Goal: Task Accomplishment & Management: Complete application form

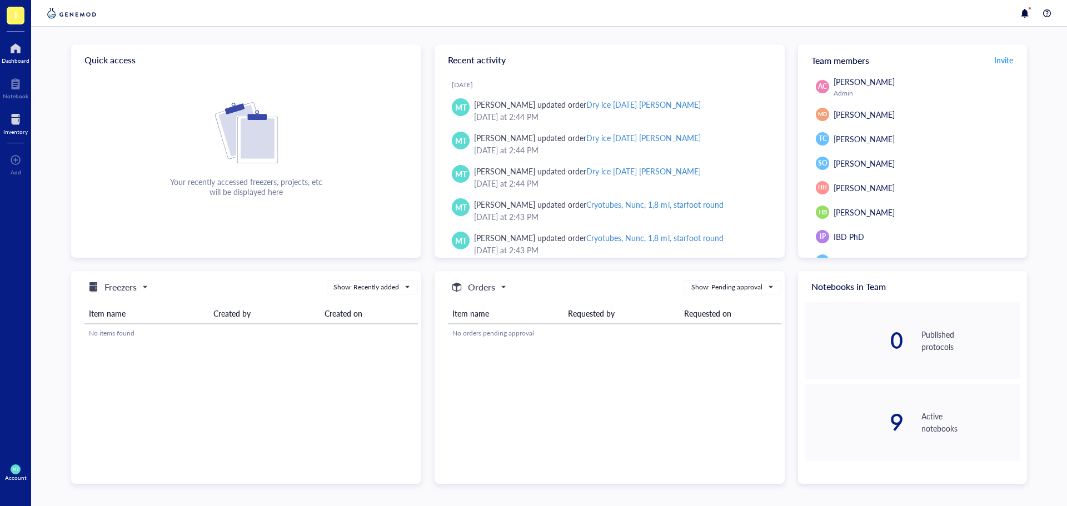
click at [16, 118] on div at bounding box center [15, 120] width 24 height 18
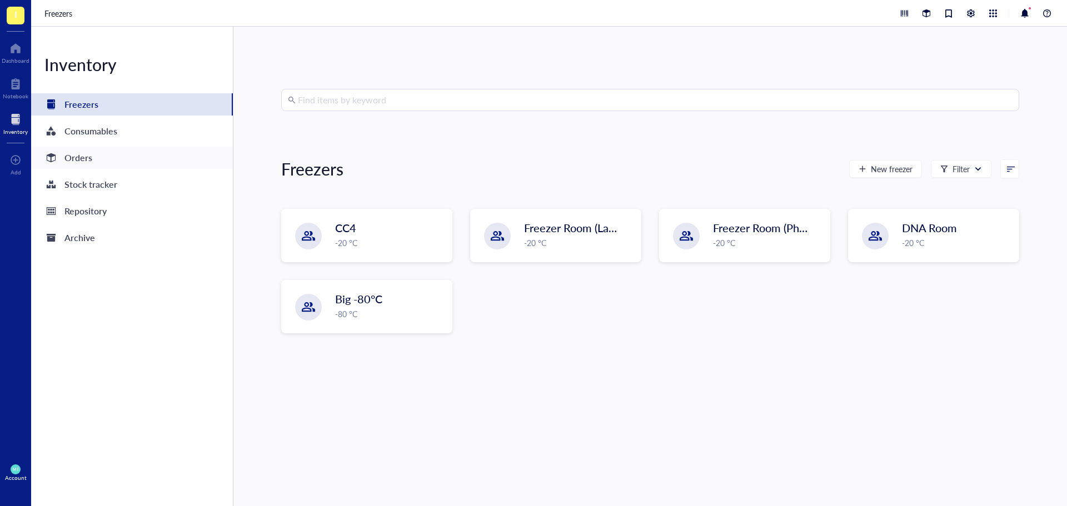
click at [155, 161] on div "Orders" at bounding box center [132, 158] width 202 height 22
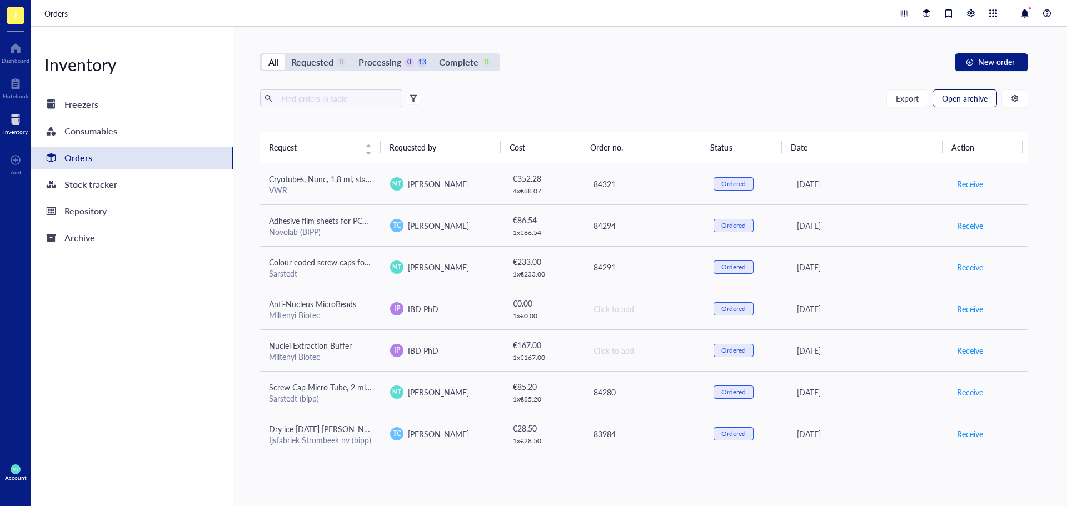
click at [968, 96] on span "Open archive" at bounding box center [965, 98] width 46 height 9
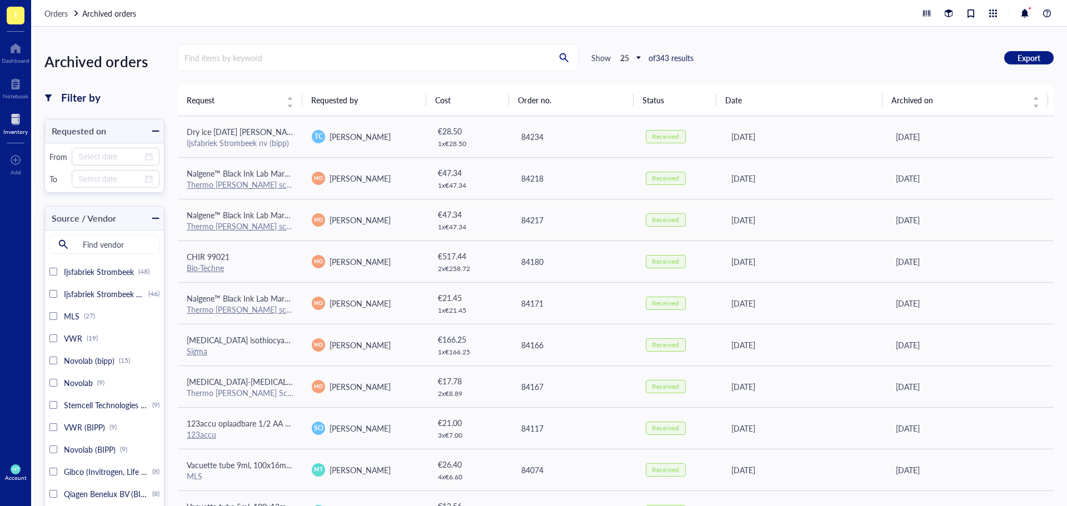
click at [16, 117] on div at bounding box center [15, 120] width 24 height 18
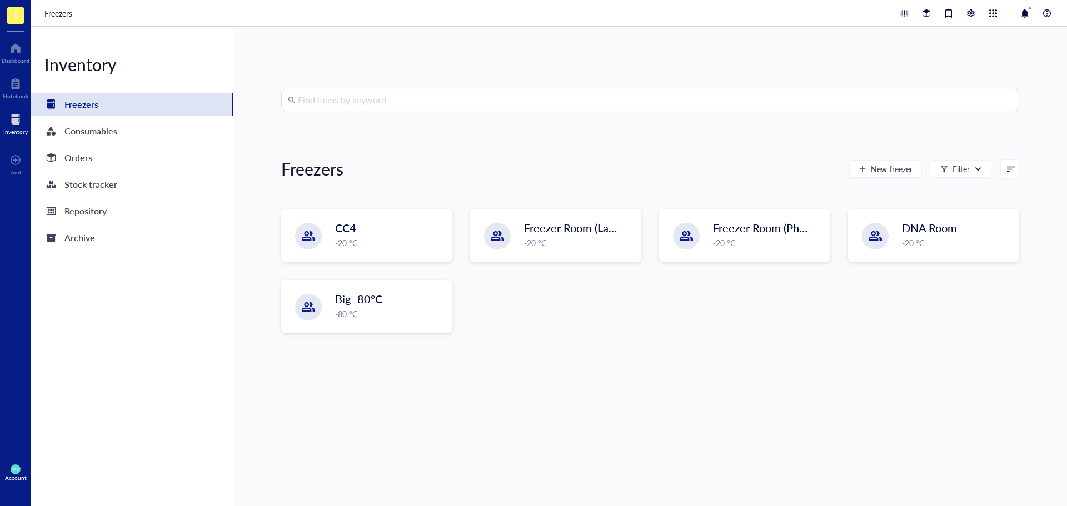
click at [16, 117] on div at bounding box center [15, 120] width 24 height 18
click at [78, 153] on div "Orders" at bounding box center [78, 158] width 28 height 16
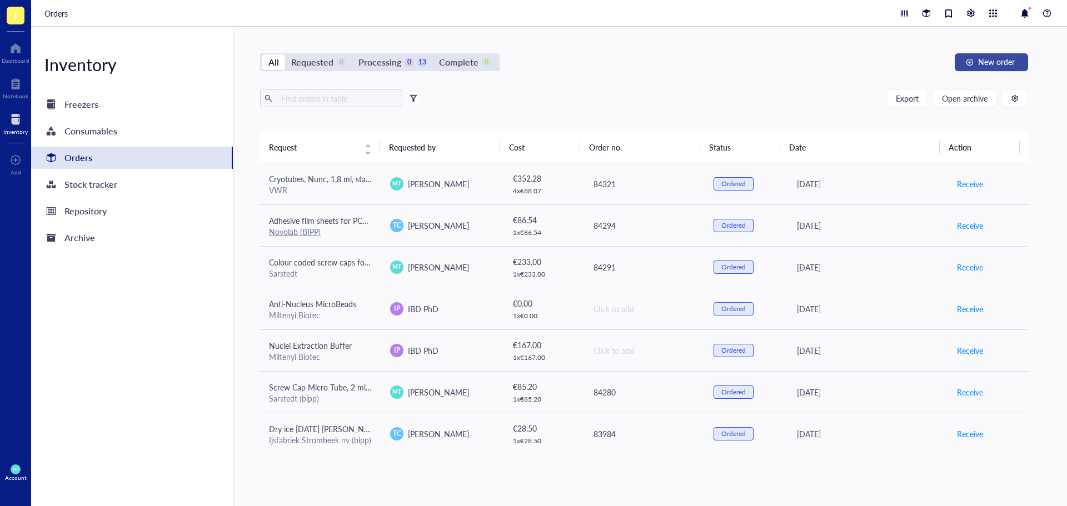
click at [981, 62] on span "New order" at bounding box center [996, 61] width 37 height 9
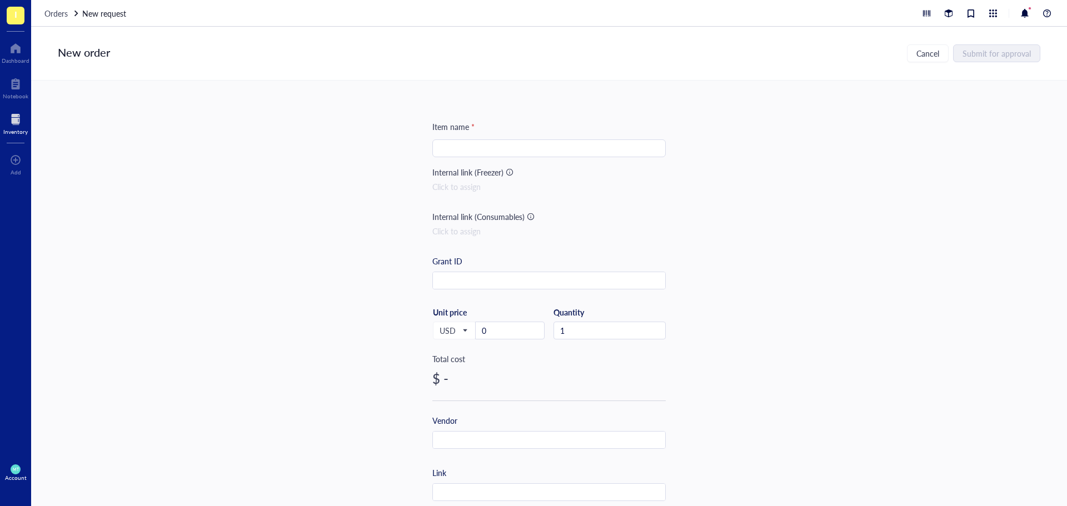
click at [446, 140] on div at bounding box center [548, 149] width 233 height 18
paste input "Bovine Serum Albumin (BSA) Fraction V , USOrigine ≥98 %, [MEDICAL_DATA]-free, I…"
click at [527, 147] on input "Bovine Serum Albumin (BSA) Fraction V , USOrigine ≥98 %, [MEDICAL_DATA]-free, I…" at bounding box center [549, 148] width 220 height 17
click at [448, 332] on span "USD" at bounding box center [453, 331] width 27 height 10
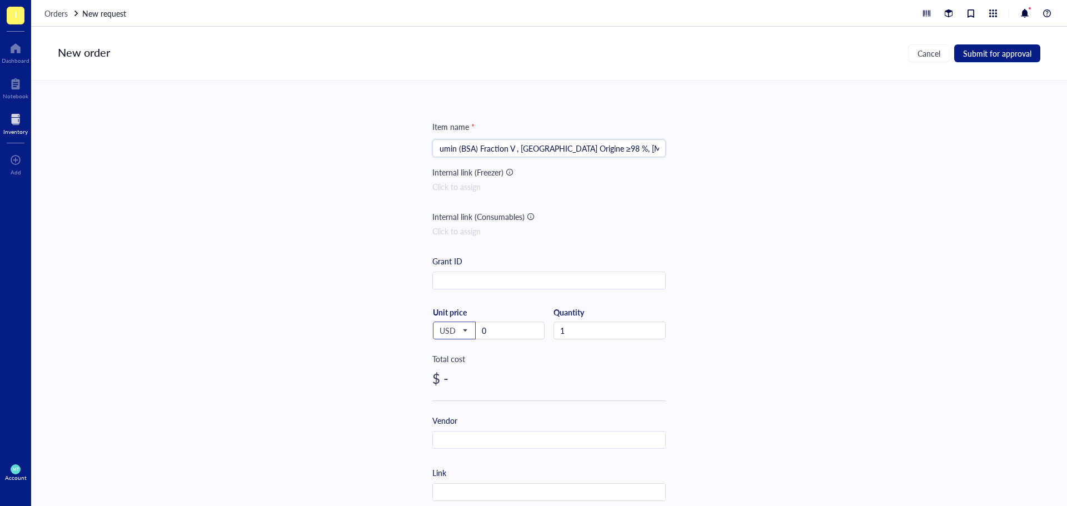
type input "Bovine Serum Albumin (BSA) Fraction V , [GEOGRAPHIC_DATA] Origine ≥98 %, [MEDIC…"
click at [453, 367] on div "EUR" at bounding box center [454, 368] width 28 height 12
click at [451, 279] on input "text" at bounding box center [549, 281] width 232 height 18
click at [454, 281] on input "text" at bounding box center [549, 281] width 232 height 18
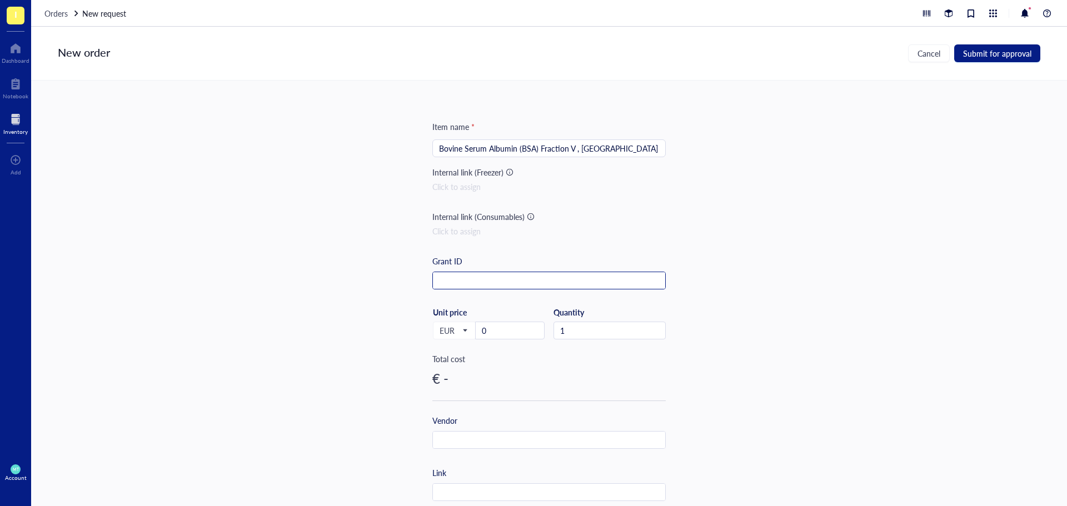
paste input "Prometheus (ZL36120500)"
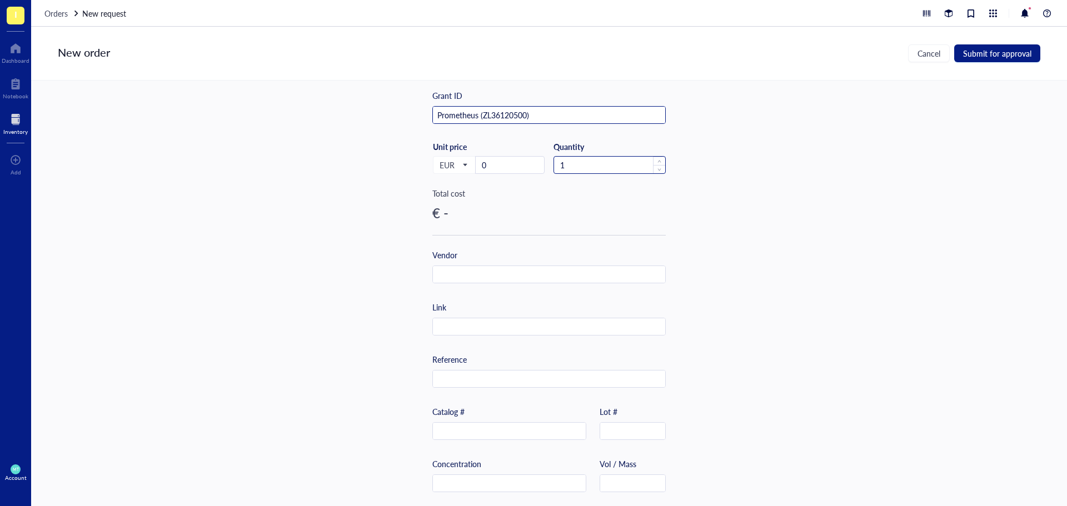
scroll to position [167, 0]
type input "Prometheus (ZL36120500)"
drag, startPoint x: 506, startPoint y: 166, endPoint x: 469, endPoint y: 165, distance: 36.7
click at [469, 165] on div "EUR USD EUR JPY GBP AUD CAD CHF CNH BRL HKD KRW Unit price 0" at bounding box center [488, 164] width 112 height 46
paste input "865.38"
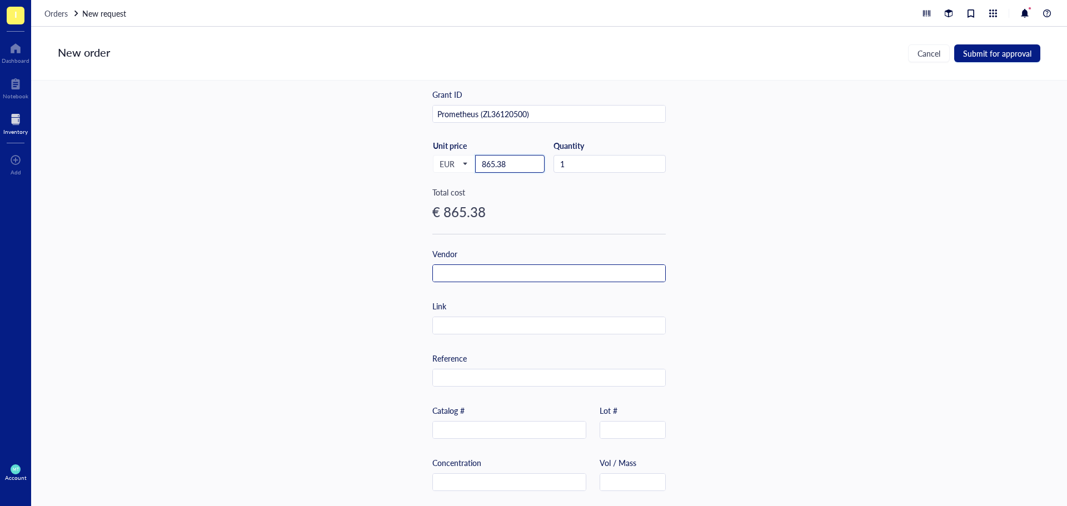
type input "865.38"
click at [495, 275] on input "text" at bounding box center [549, 274] width 232 height 18
click at [470, 270] on input "text" at bounding box center [549, 274] width 232 height 18
paste input "[PERSON_NAME] (bipp)"
type input "[PERSON_NAME] (bipp)"
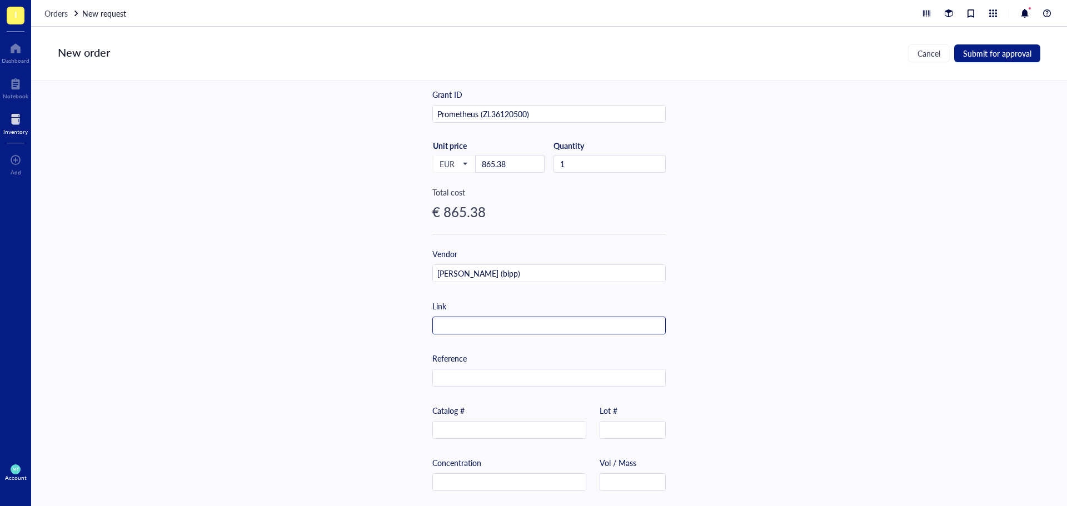
click at [476, 320] on input "text" at bounding box center [549, 326] width 232 height 18
paste input "[URL][DOMAIN_NAME]"
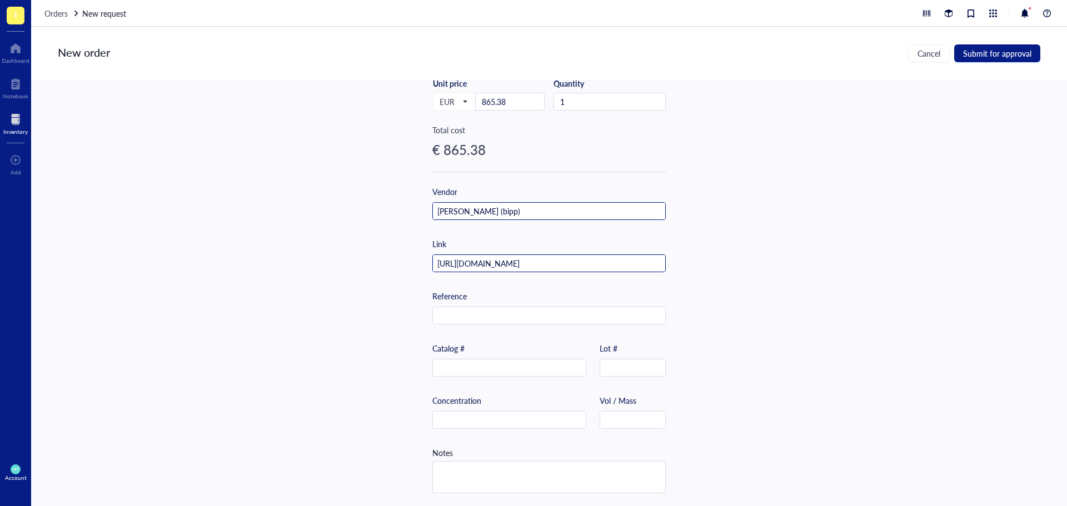
scroll to position [234, 0]
type input "[URL][DOMAIN_NAME]"
click at [471, 316] on input "text" at bounding box center [549, 316] width 232 height 18
click at [516, 359] on input "text" at bounding box center [509, 368] width 153 height 18
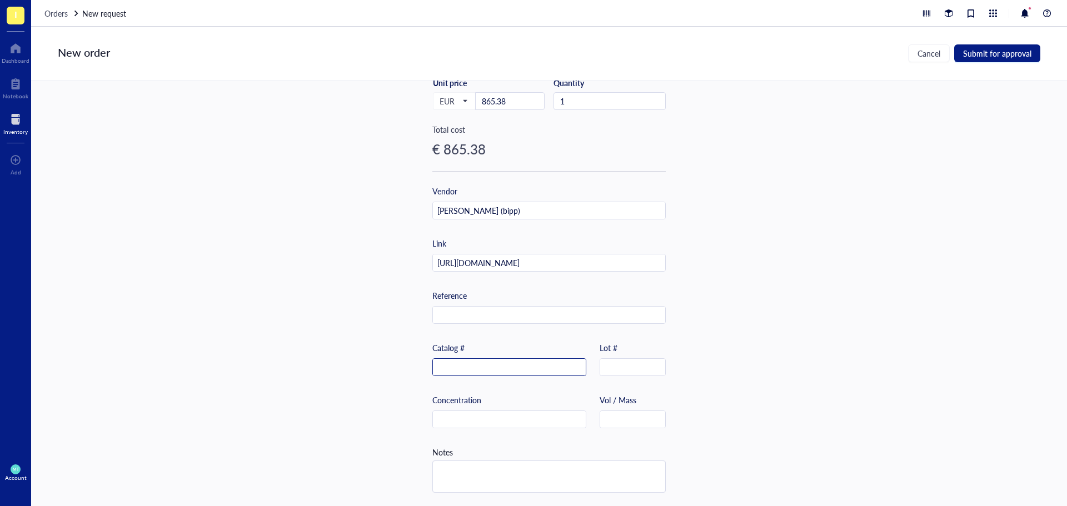
paste input "1ET9.4"
type input "1ET9.4"
click at [489, 414] on input "text" at bounding box center [509, 420] width 153 height 18
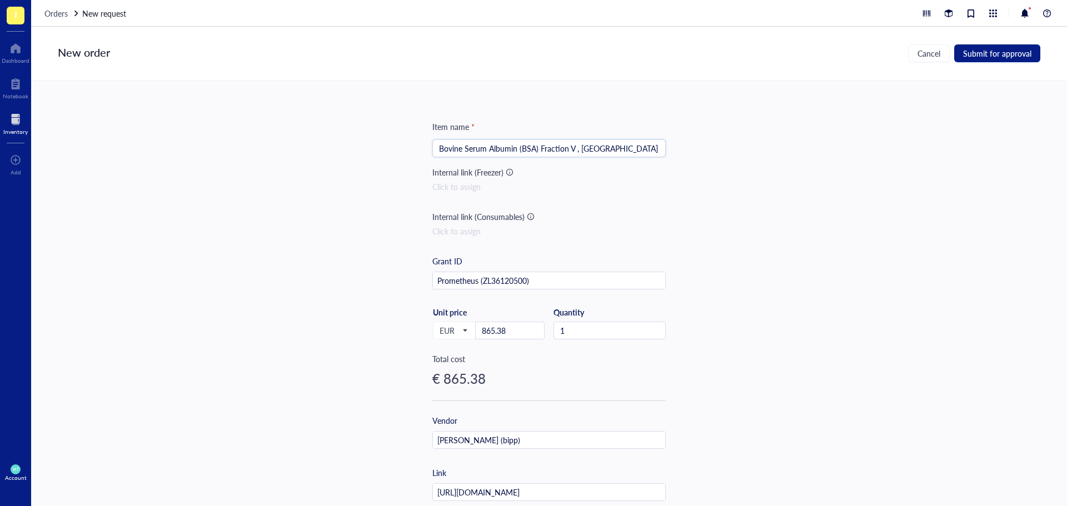
scroll to position [0, 63]
drag, startPoint x: 621, startPoint y: 148, endPoint x: 804, endPoint y: 150, distance: 183.5
click at [804, 150] on div "Item name * Bovine Serum Albumin (BSA) Fraction V , [GEOGRAPHIC_DATA] Origine ≥…" at bounding box center [549, 294] width 1036 height 426
drag, startPoint x: 588, startPoint y: 150, endPoint x: 314, endPoint y: 128, distance: 274.9
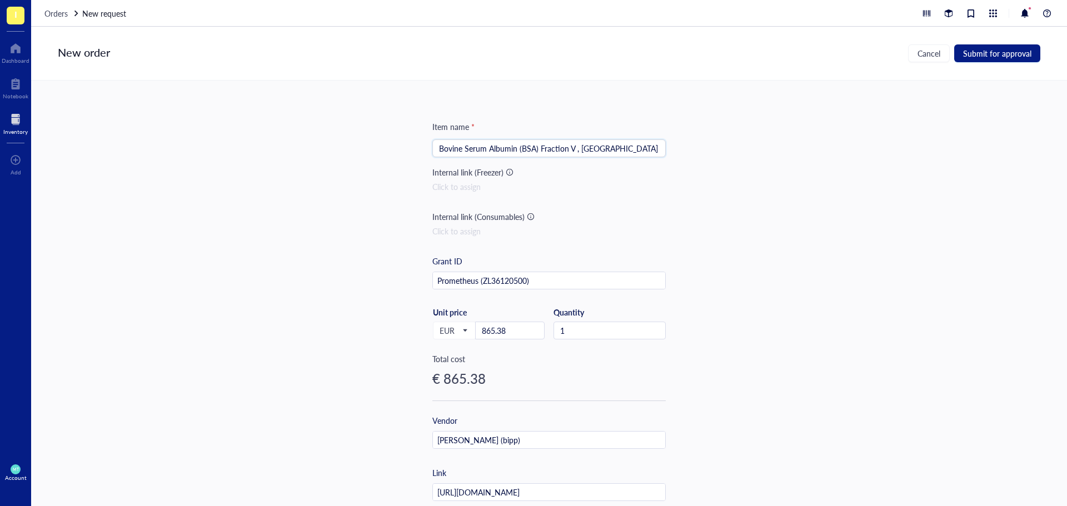
click at [296, 133] on div "Item name * Bovine Serum Albumin (BSA) Fraction V , [GEOGRAPHIC_DATA] Origine ≥…" at bounding box center [549, 294] width 1036 height 426
type input "Bovine Serum Albumin (BSA) Fraction V , [GEOGRAPHIC_DATA] Origine ≥98 %, [MEDIC…"
click at [764, 170] on div "Item name * Bovine Serum Albumin (BSA) Fraction V , [GEOGRAPHIC_DATA] Origine ≥…" at bounding box center [549, 294] width 1036 height 426
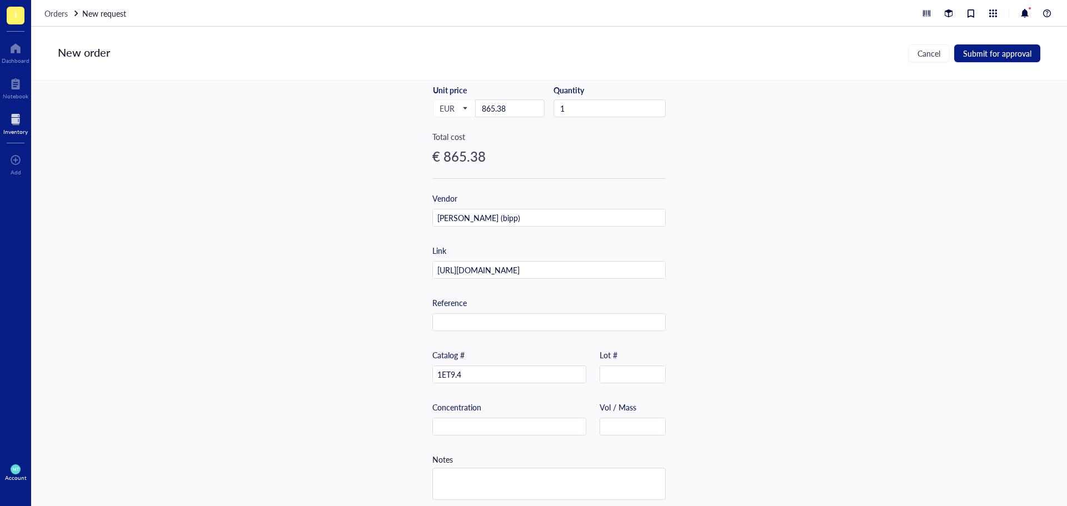
scroll to position [234, 0]
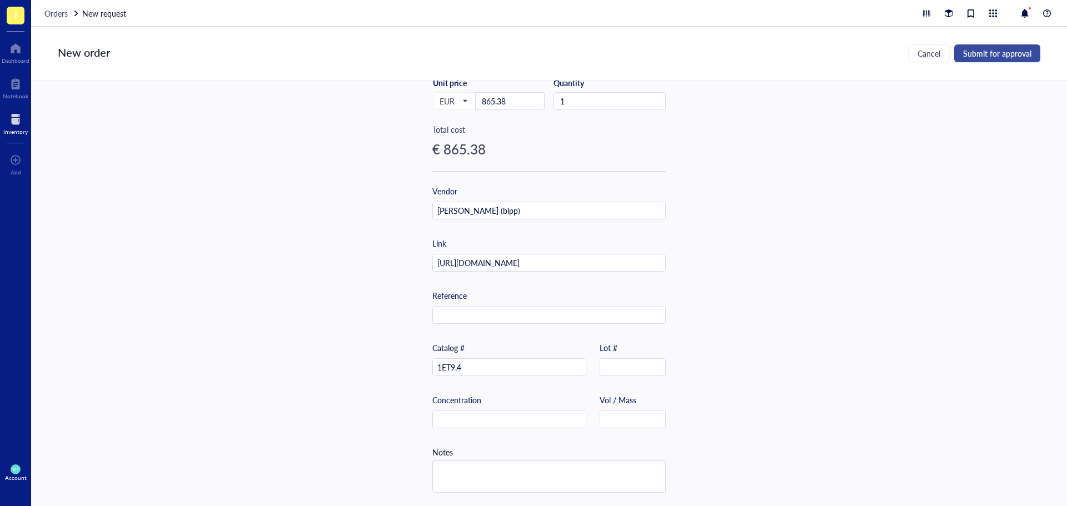
click at [970, 51] on span "Submit for approval" at bounding box center [997, 53] width 68 height 9
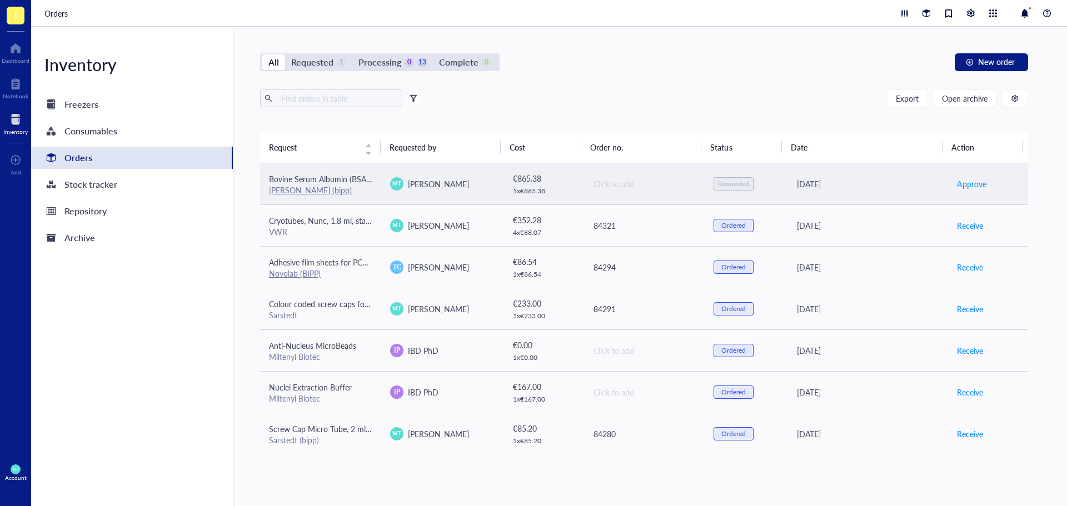
click at [613, 188] on div "Click to add" at bounding box center [645, 184] width 102 height 12
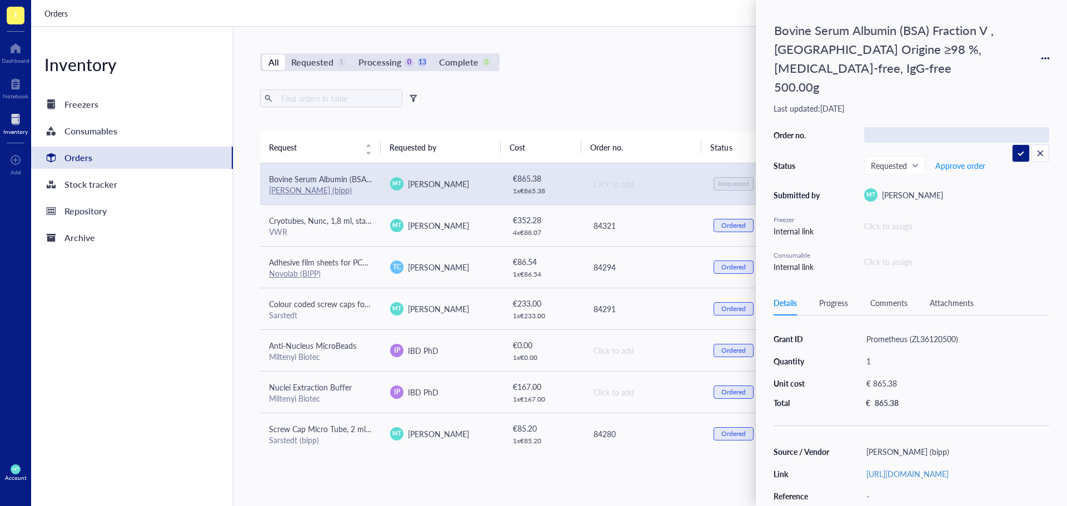
type input "84325"
click at [660, 79] on div "All Requested 1 Processing 0 13 Complete 0 New order Export Open archive Reques…" at bounding box center [644, 267] width 822 height 480
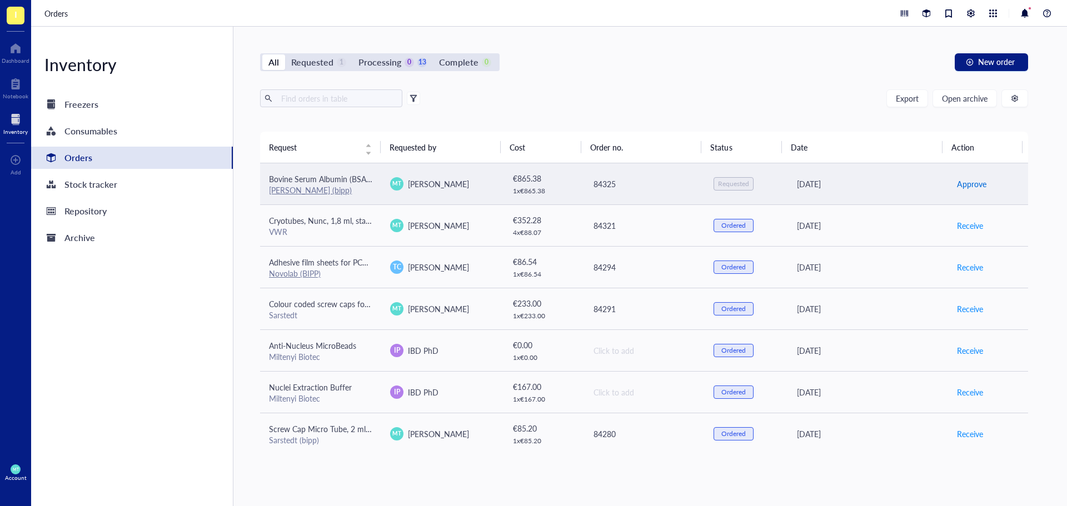
click at [965, 183] on span "Approve" at bounding box center [971, 184] width 29 height 12
click at [965, 183] on span "Place order" at bounding box center [976, 184] width 38 height 12
